Goal: Navigation & Orientation: Find specific page/section

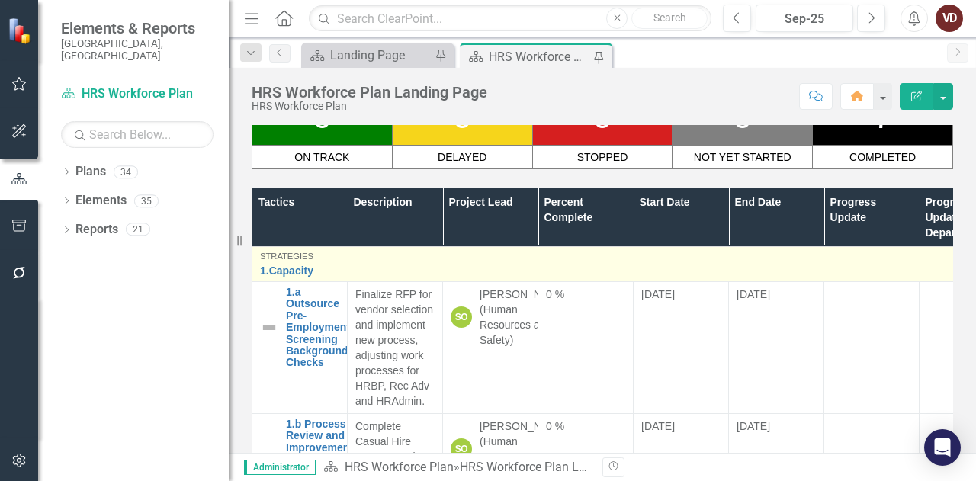
scroll to position [215, 0]
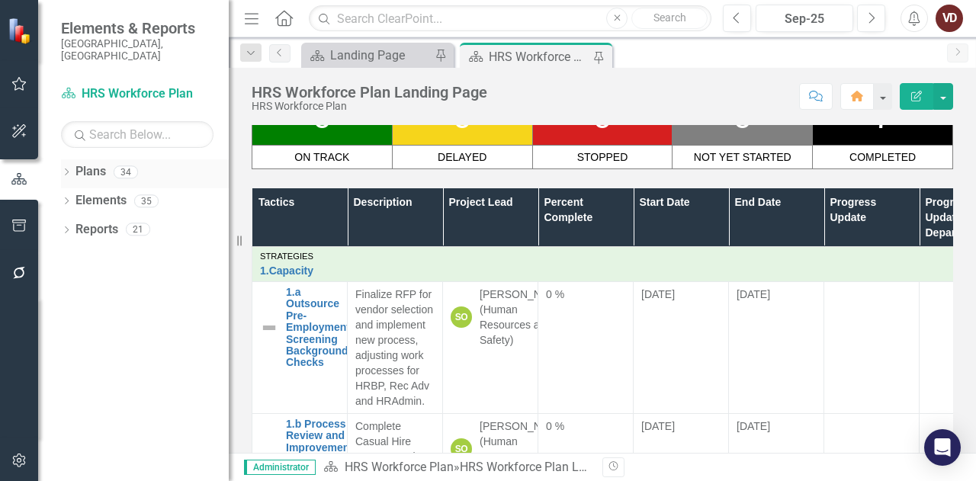
click at [66, 169] on icon "Dropdown" at bounding box center [66, 173] width 11 height 8
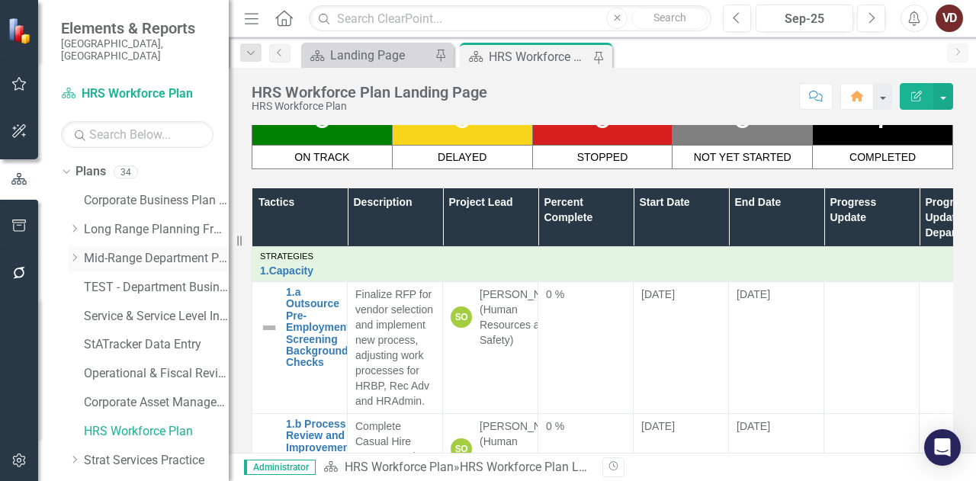
click at [72, 252] on div "Dropdown" at bounding box center [74, 258] width 11 height 13
click at [155, 336] on link "Community Services - Integrated Business Plan" at bounding box center [164, 345] width 130 height 18
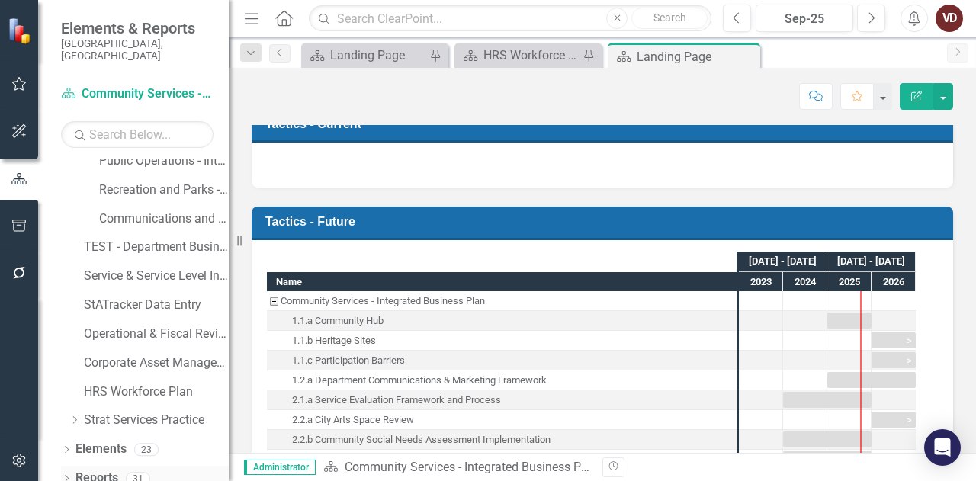
scroll to position [473, 0]
click at [108, 441] on link "Elements" at bounding box center [100, 450] width 51 height 18
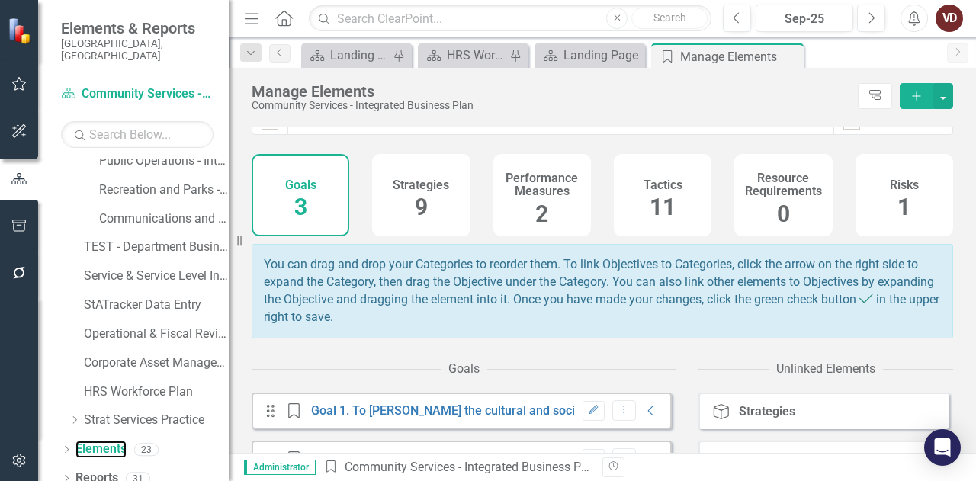
scroll to position [19, 0]
click at [415, 194] on span "9" at bounding box center [421, 207] width 13 height 27
